Goal: Task Accomplishment & Management: Use online tool/utility

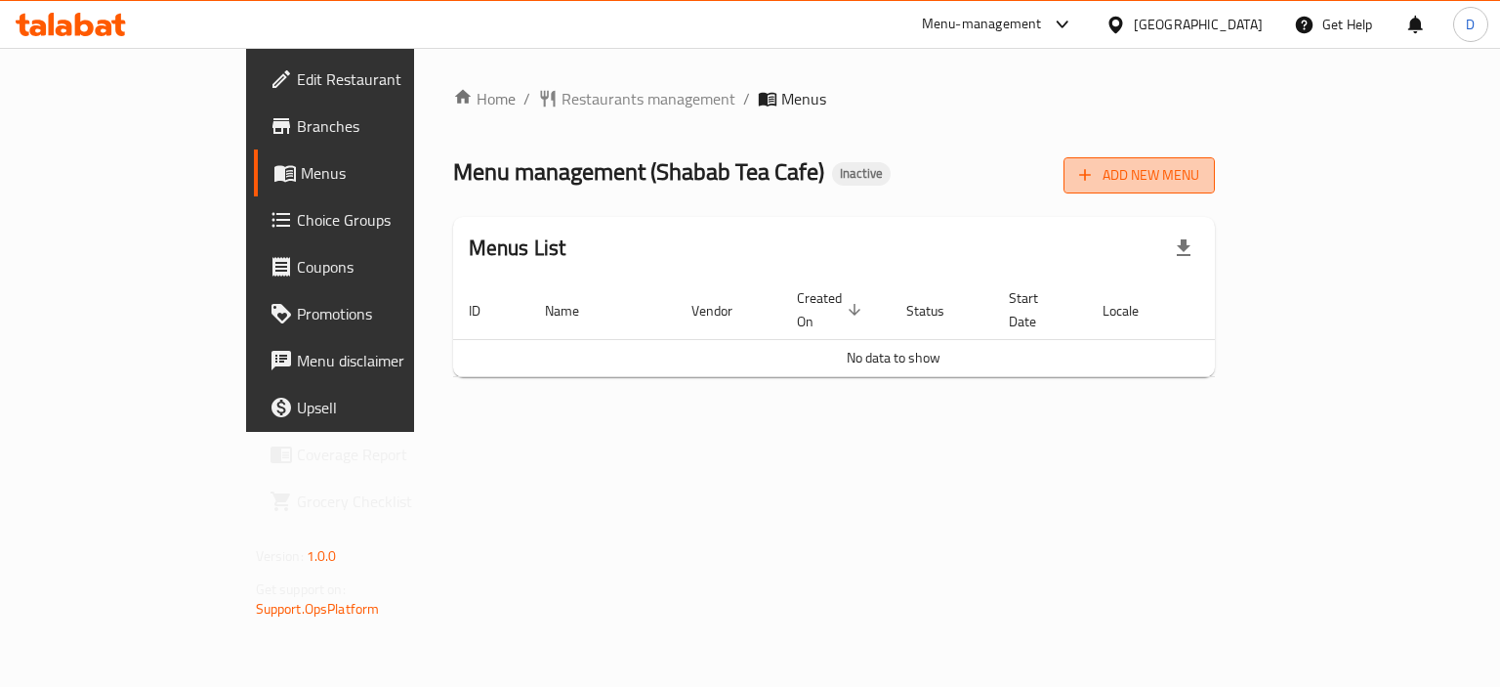
click at [1199, 163] on span "Add New Menu" at bounding box center [1139, 175] width 120 height 24
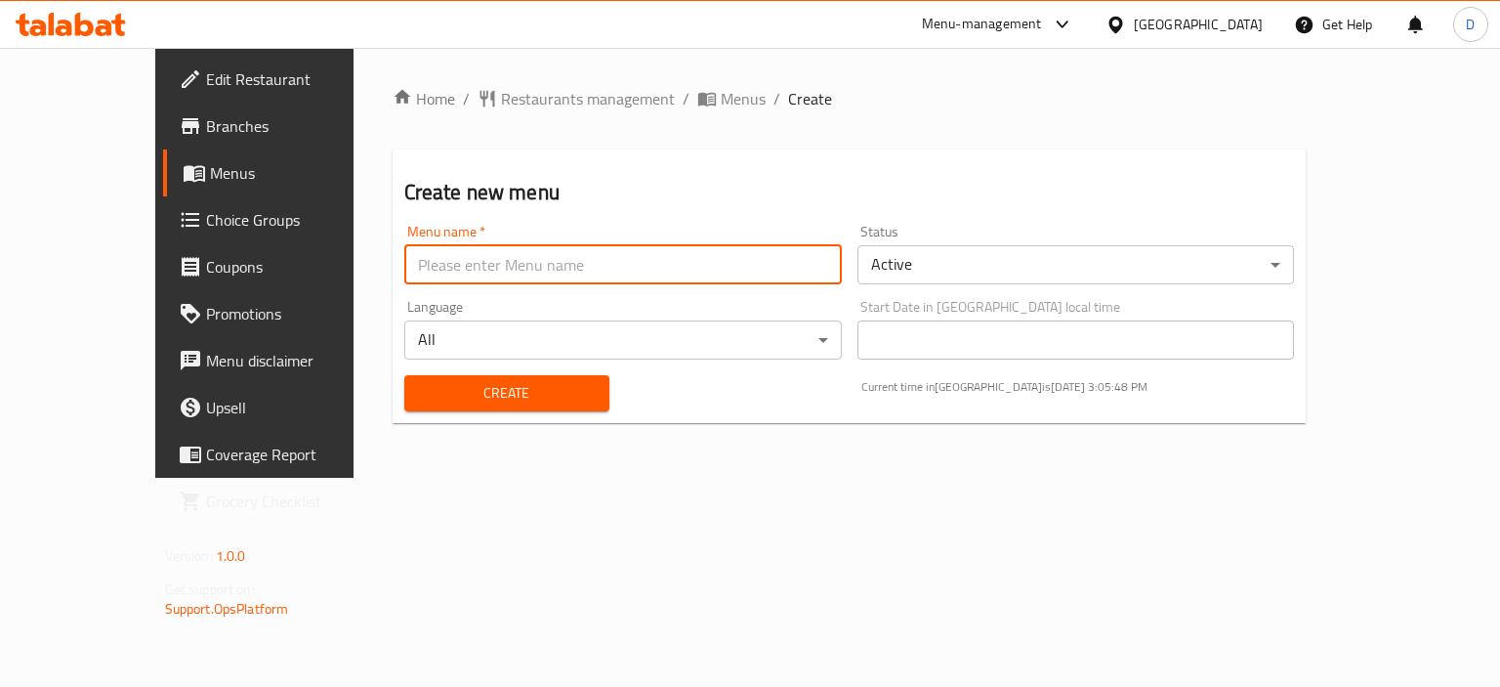
click at [404, 276] on input "text" at bounding box center [623, 264] width 438 height 39
type input "MENU"
click at [445, 396] on span "Create" at bounding box center [507, 393] width 174 height 24
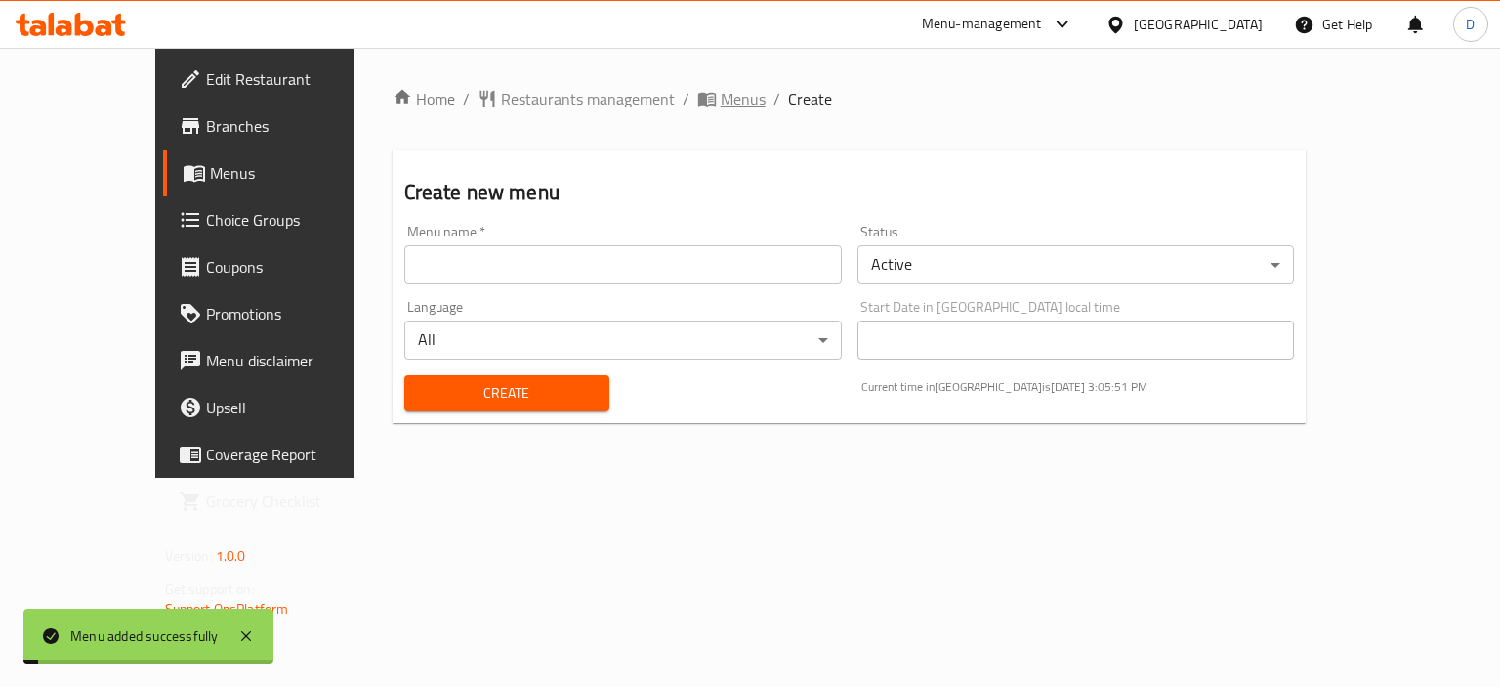
click at [721, 89] on span "Menus" at bounding box center [743, 98] width 45 height 23
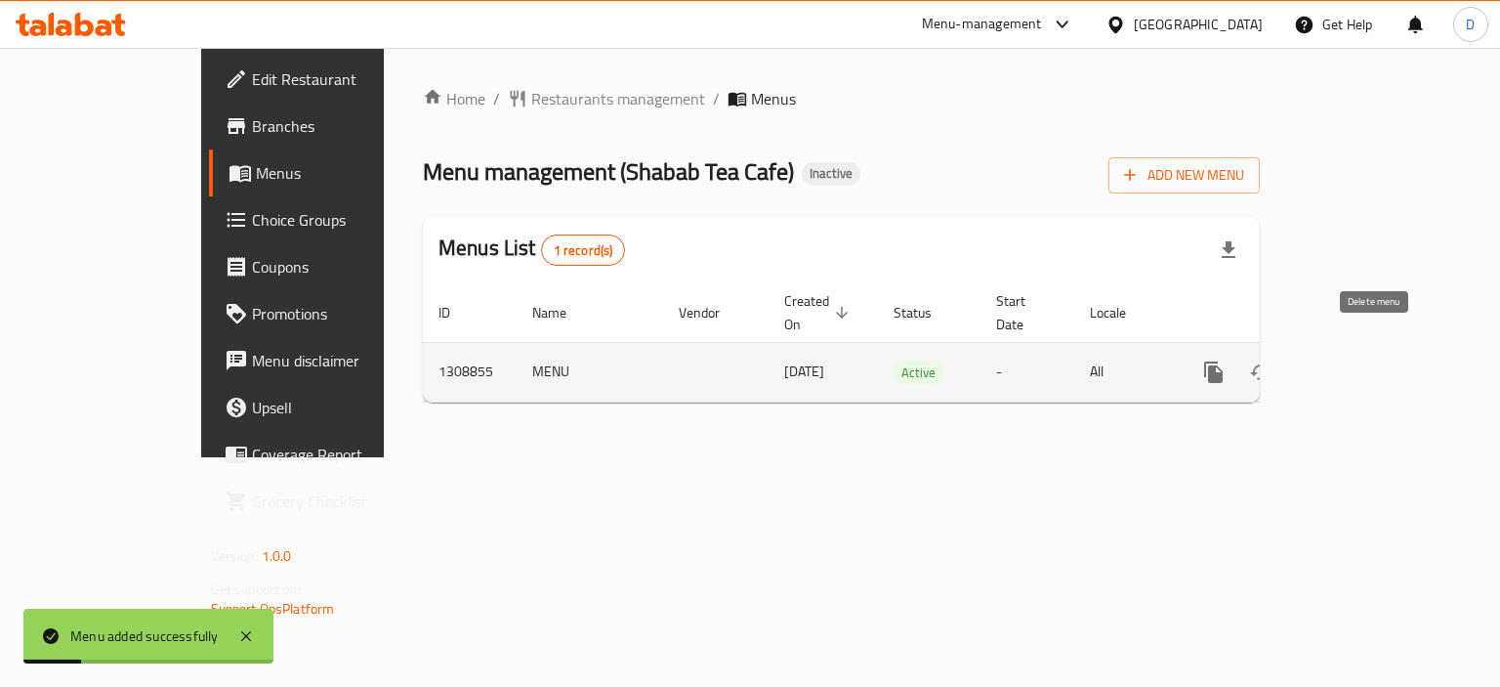
click at [1331, 349] on button "enhanced table" at bounding box center [1307, 372] width 47 height 47
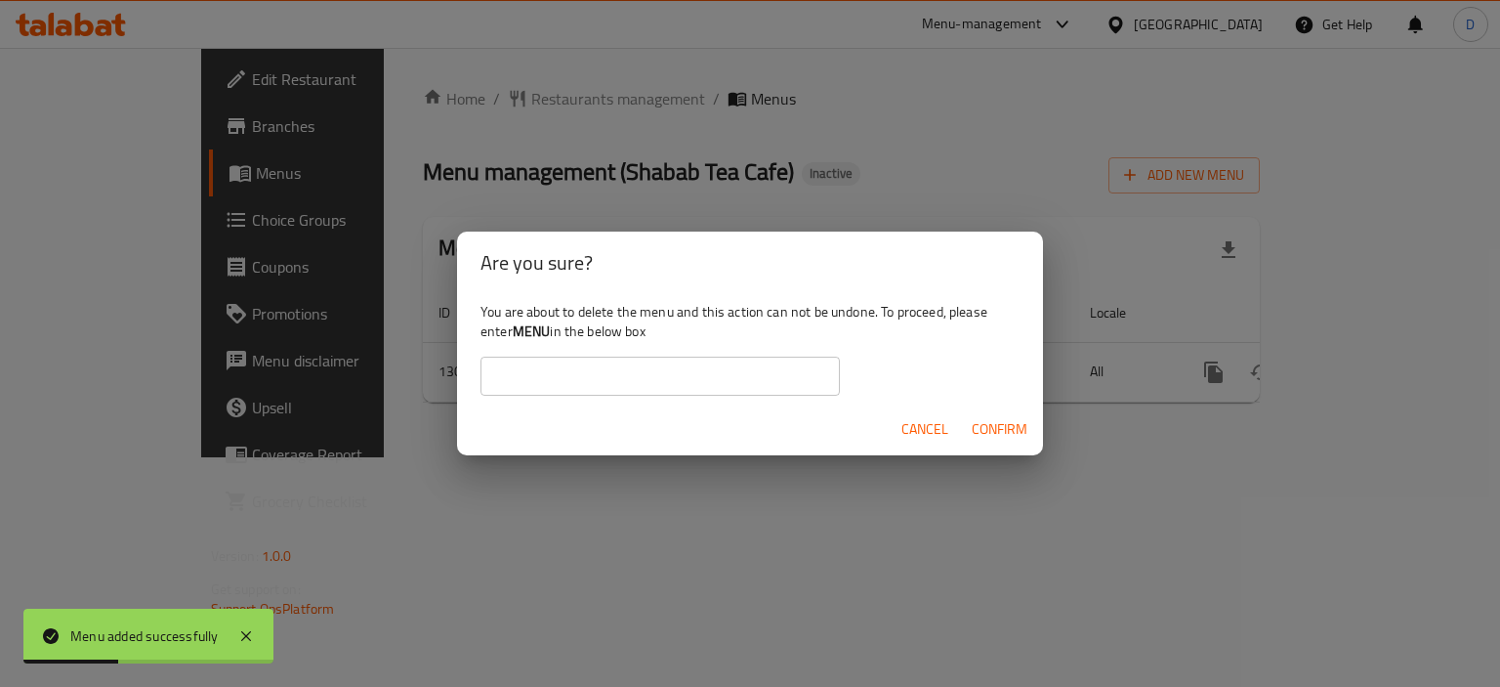
click at [954, 421] on button "Cancel" at bounding box center [925, 429] width 63 height 36
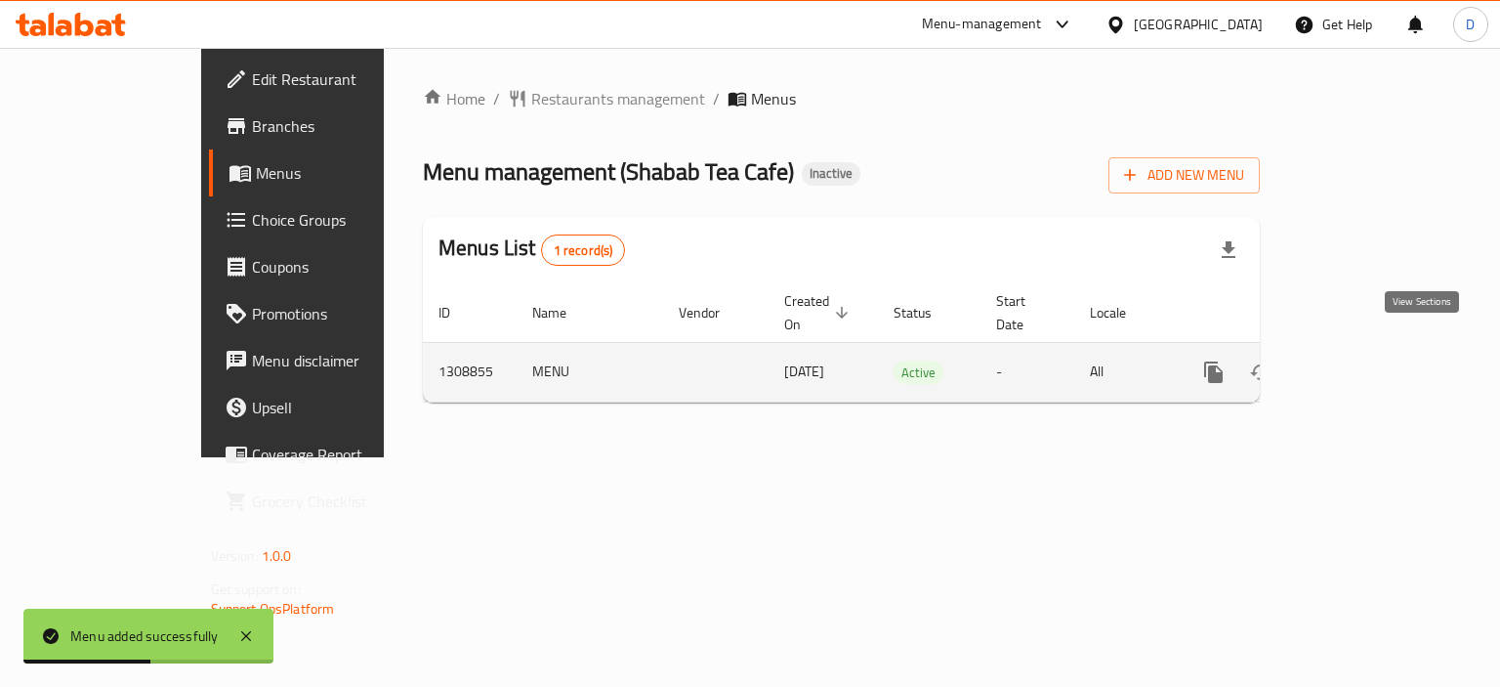
click at [1378, 350] on link "enhanced table" at bounding box center [1354, 372] width 47 height 47
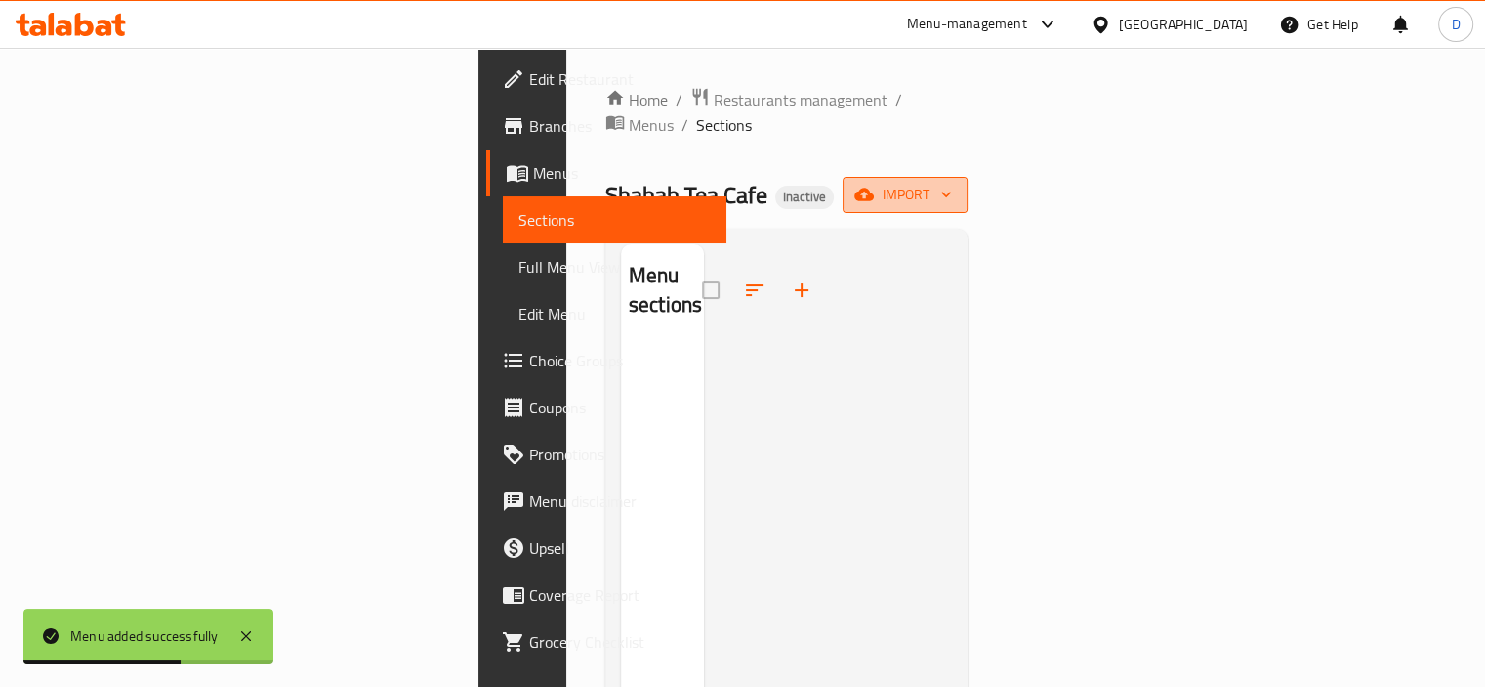
click at [874, 188] on icon "button" at bounding box center [865, 194] width 20 height 13
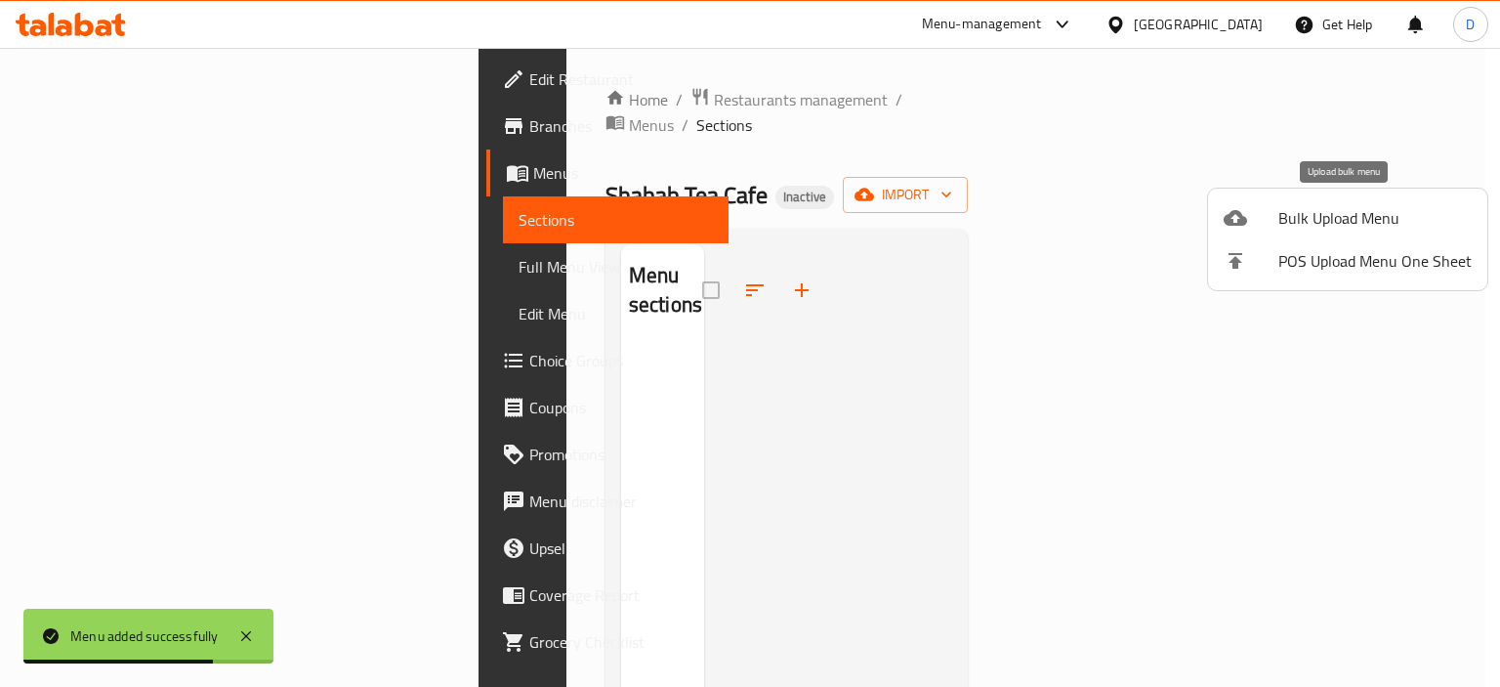
click at [1261, 217] on div at bounding box center [1251, 217] width 55 height 23
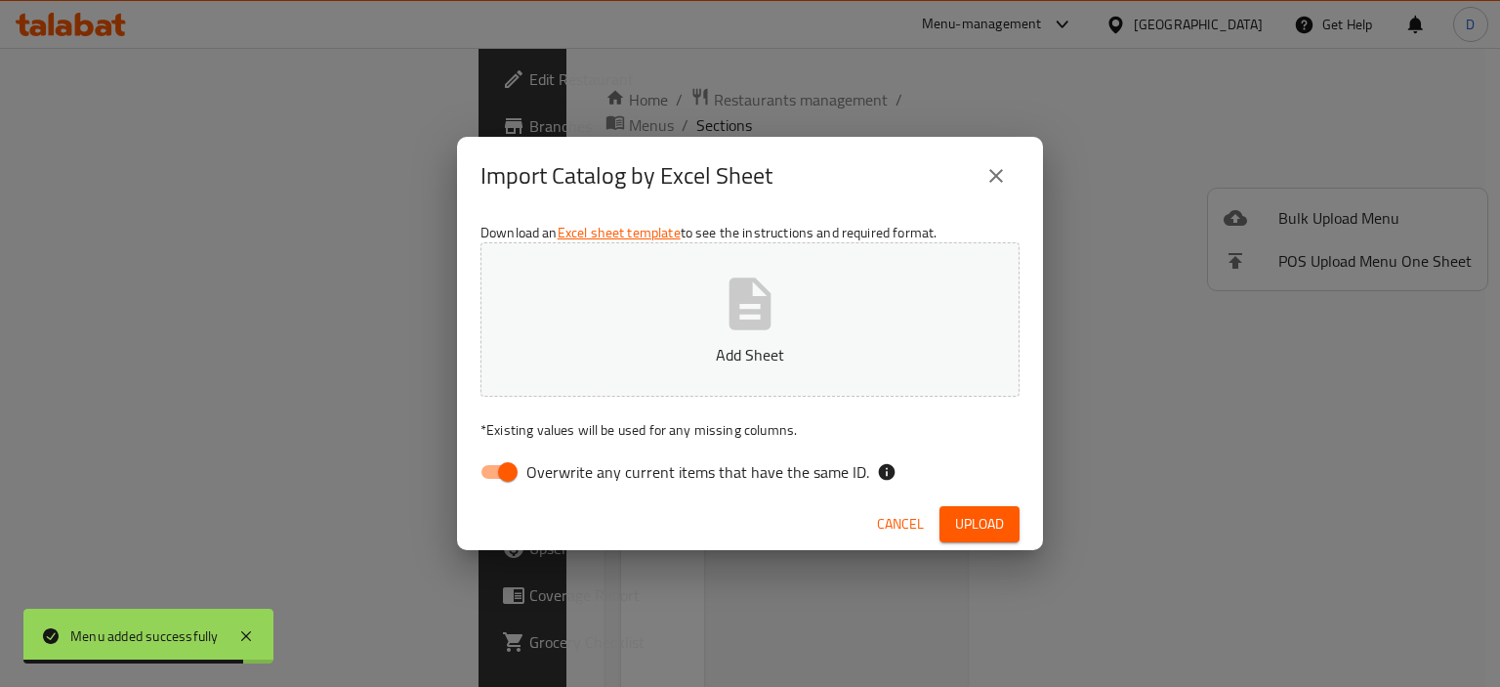
click at [521, 467] on input "Overwrite any current items that have the same ID." at bounding box center [507, 471] width 111 height 37
checkbox input "false"
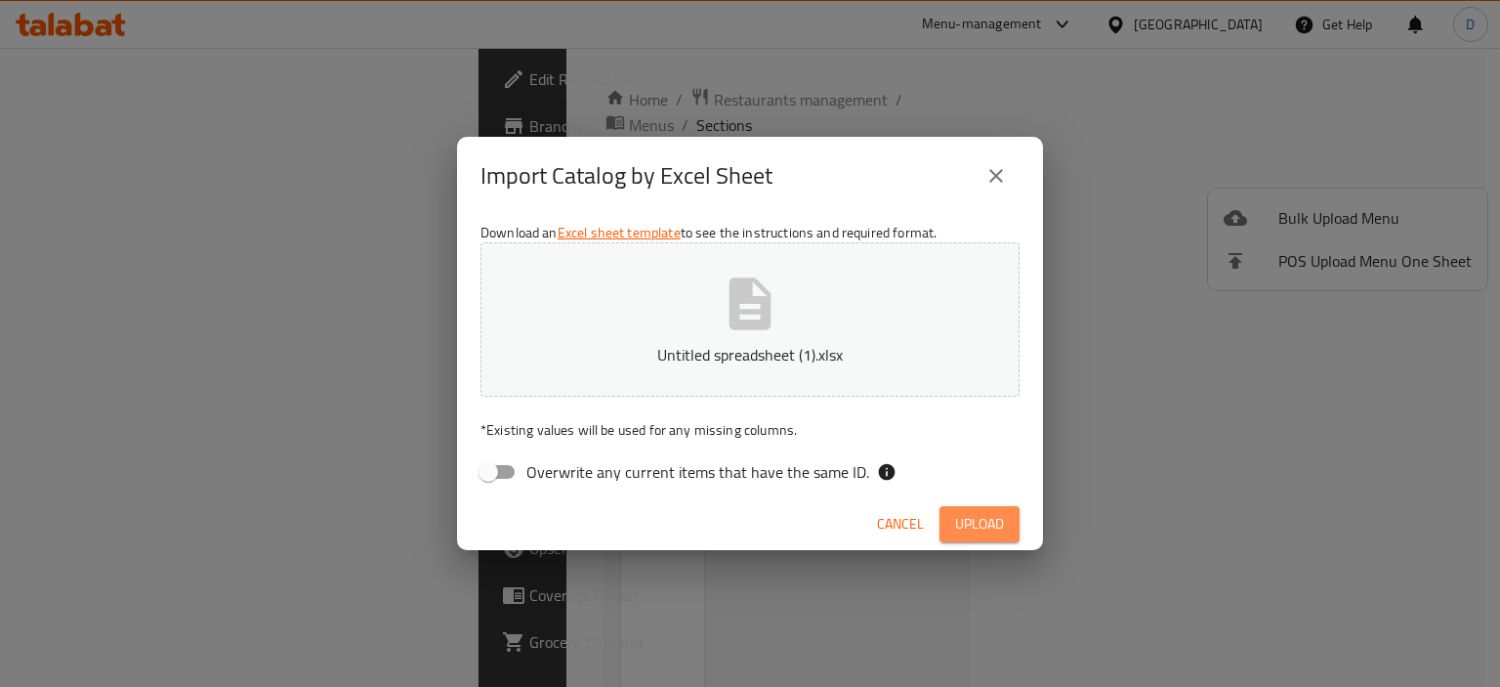
click at [961, 530] on span "Upload" at bounding box center [979, 524] width 49 height 24
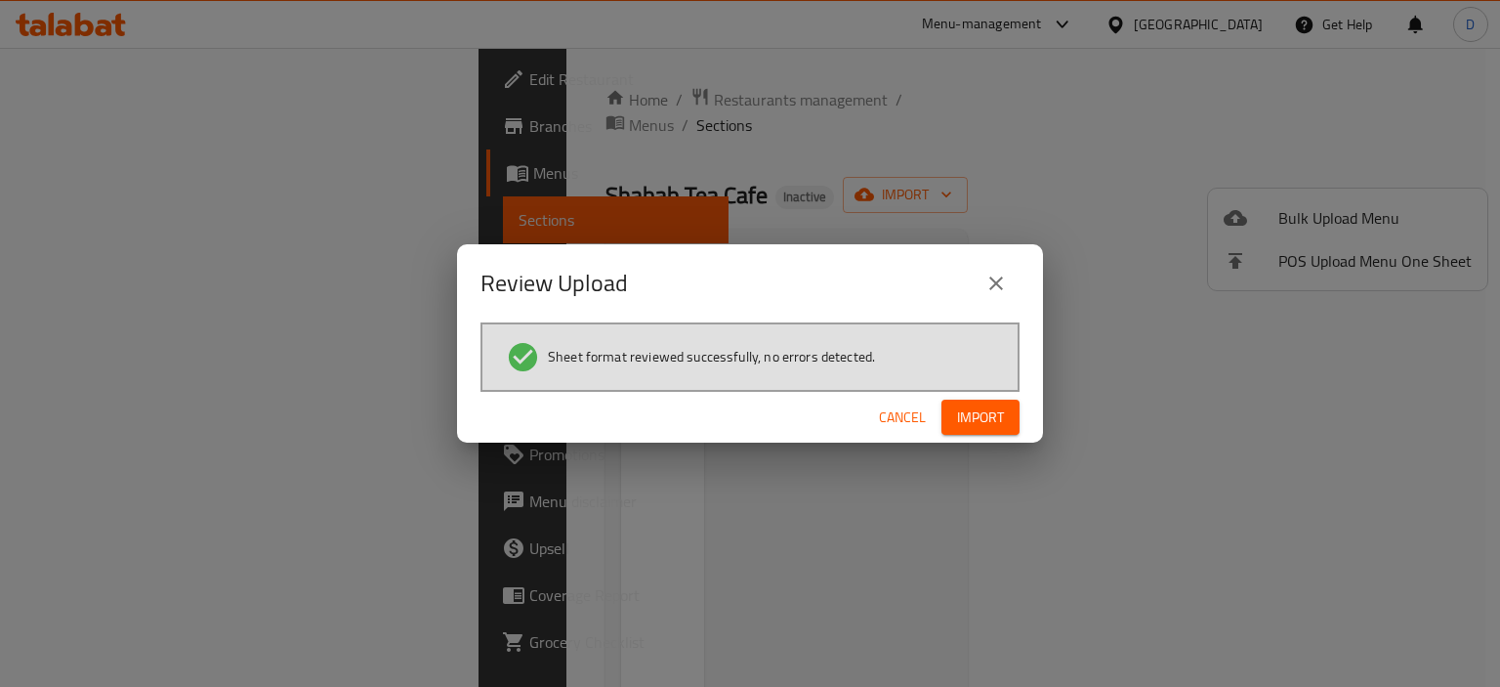
click at [970, 420] on span "Import" at bounding box center [980, 417] width 47 height 24
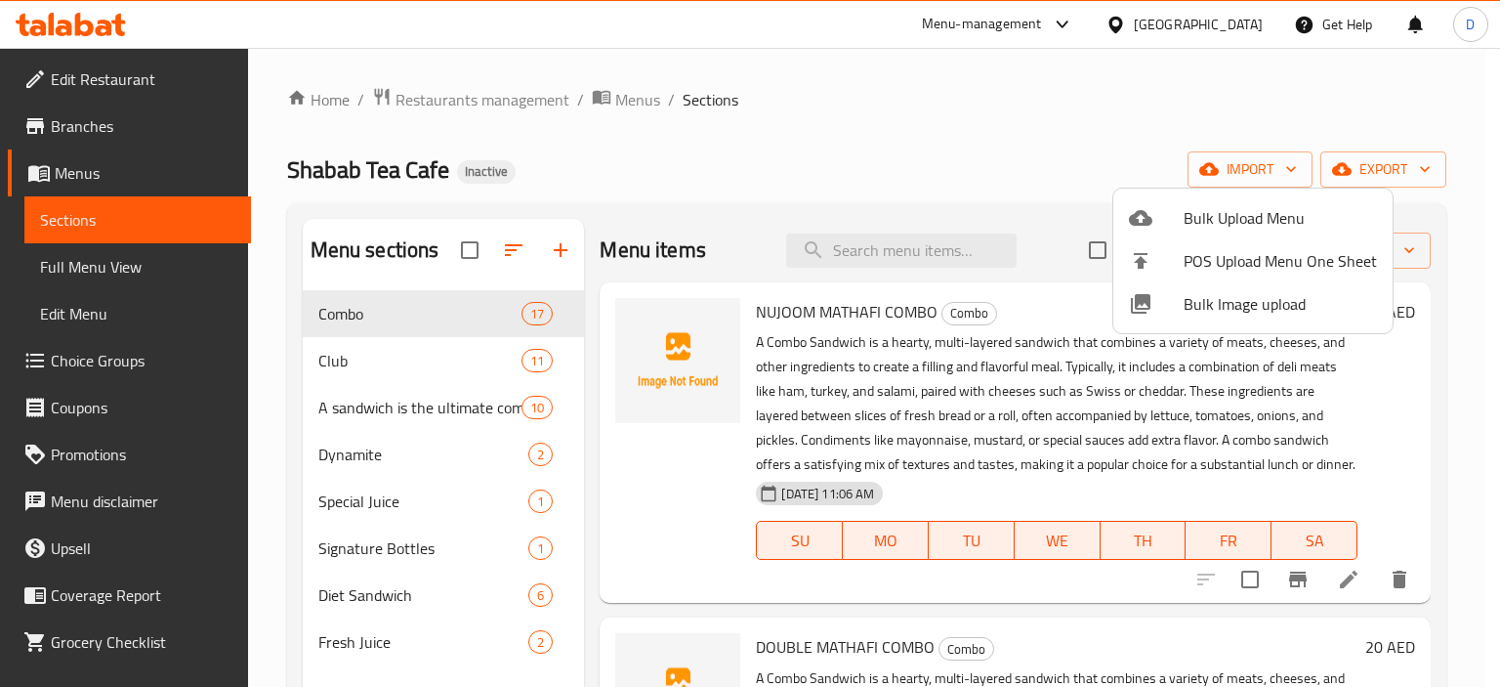
click at [97, 261] on div at bounding box center [750, 343] width 1500 height 687
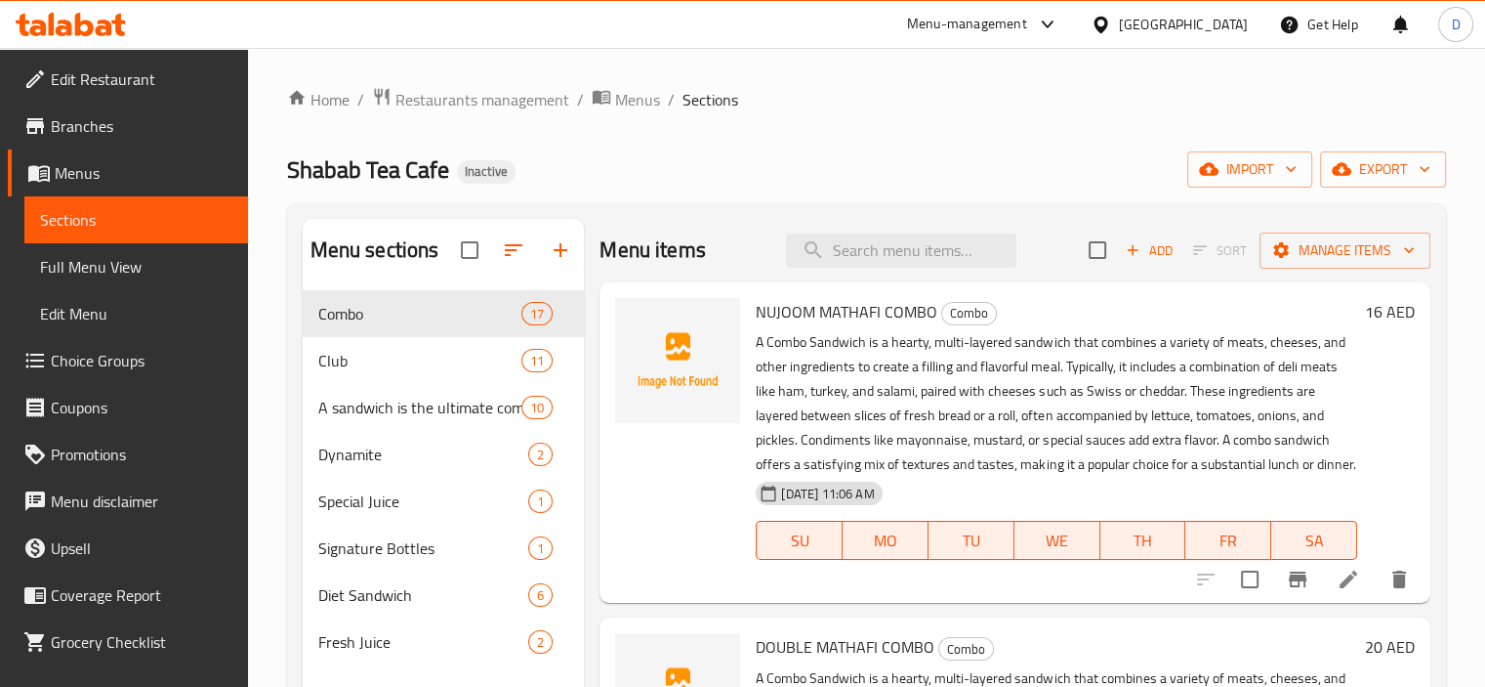
click at [97, 261] on span "Full Menu View" at bounding box center [136, 266] width 192 height 23
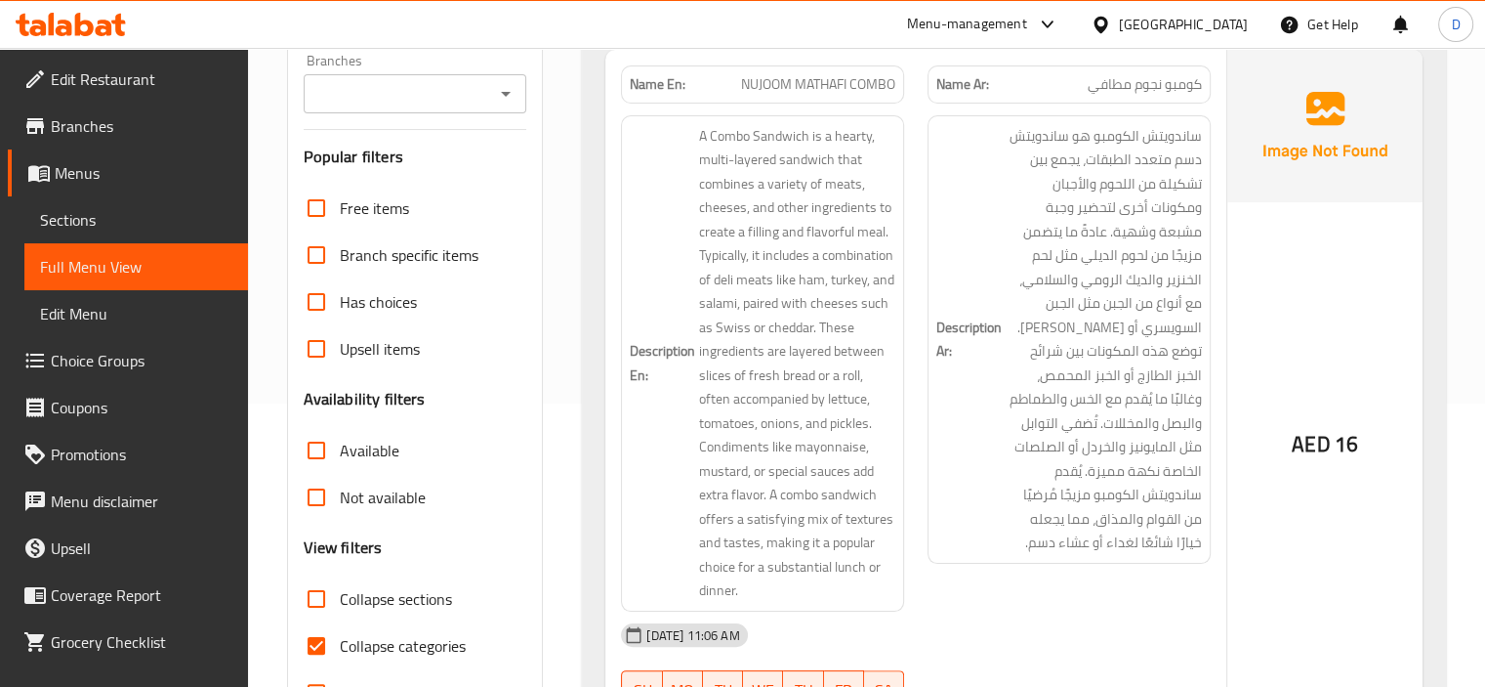
scroll to position [289, 0]
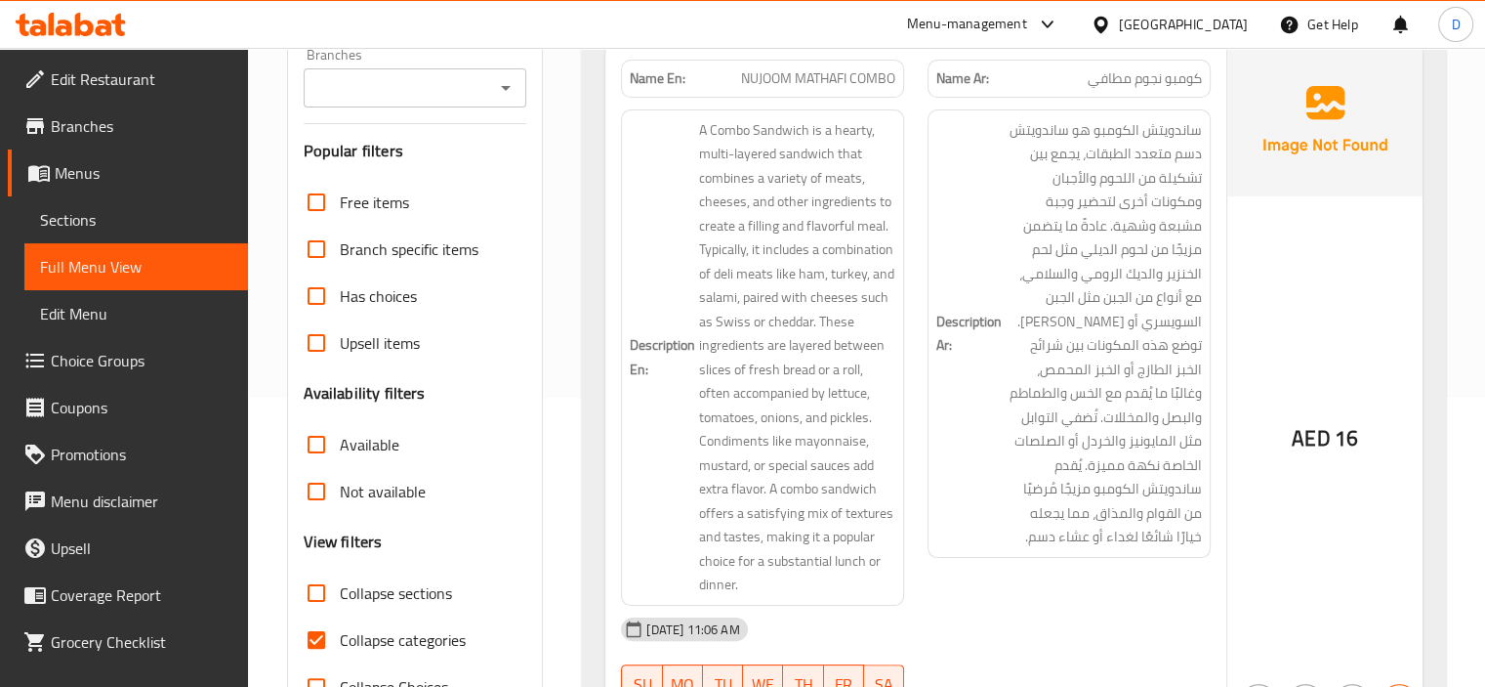
click at [318, 646] on input "Collapse categories" at bounding box center [316, 639] width 47 height 47
checkbox input "false"
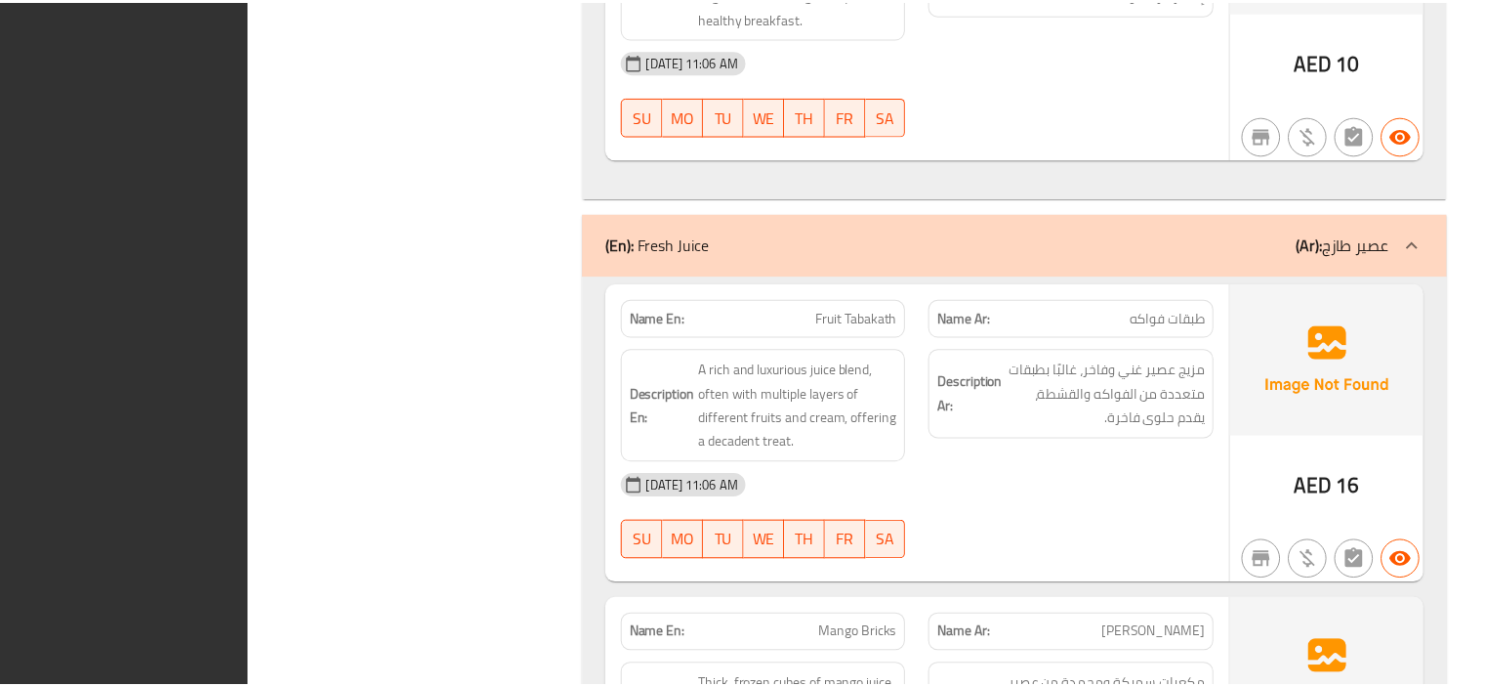
scroll to position [17841, 0]
